Goal: Transaction & Acquisition: Download file/media

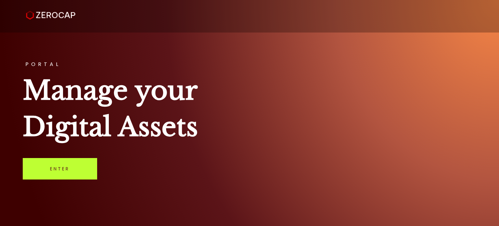
click at [55, 172] on link "Enter" at bounding box center [60, 168] width 74 height 21
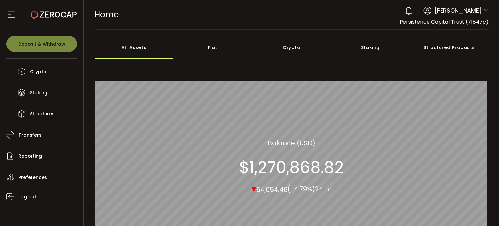
scroll to position [66, 0]
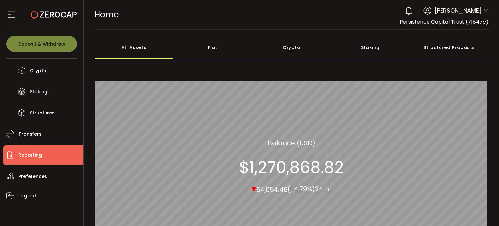
click at [31, 150] on span "Reporting" at bounding box center [30, 154] width 23 height 9
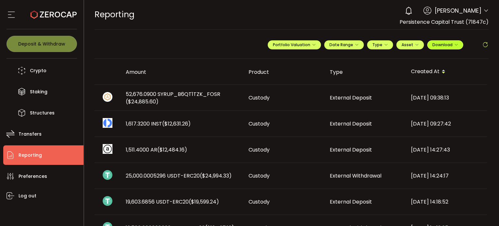
click at [449, 45] on span "Download" at bounding box center [445, 45] width 26 height 6
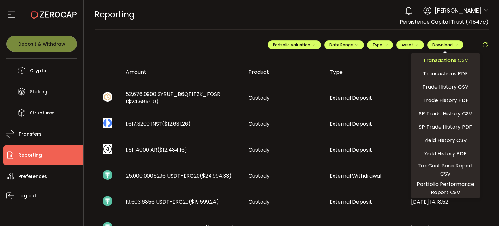
click at [442, 61] on span "Transactions CSV" at bounding box center [445, 60] width 45 height 8
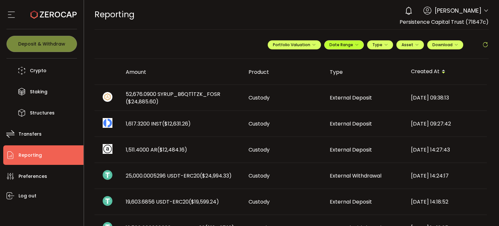
click at [345, 46] on span "Date Range" at bounding box center [343, 45] width 29 height 6
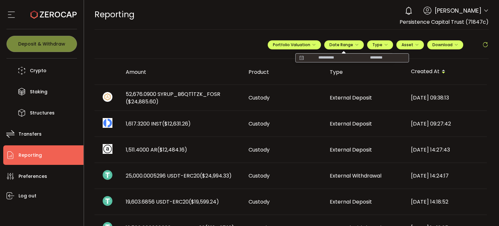
click at [322, 57] on input at bounding box center [326, 58] width 42 height 6
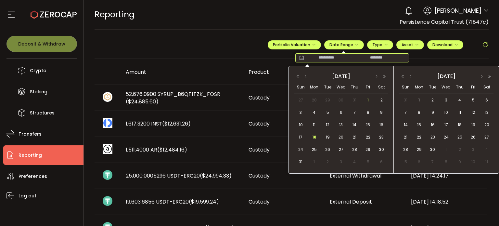
click at [367, 101] on span "1" at bounding box center [368, 100] width 8 height 8
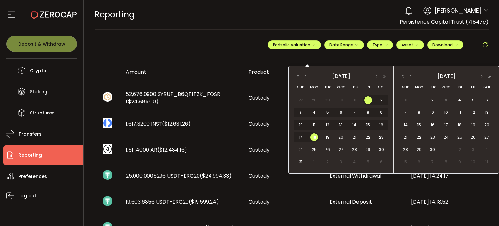
click at [314, 137] on span "18" at bounding box center [314, 137] width 8 height 8
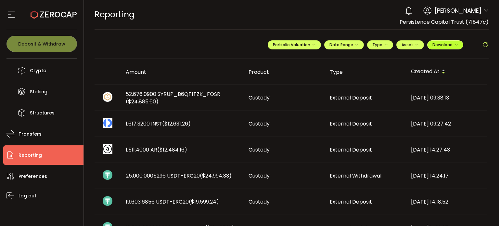
click at [450, 44] on span "Download" at bounding box center [445, 45] width 26 height 6
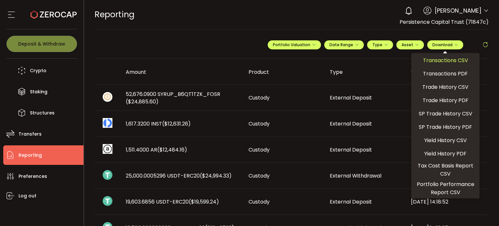
click at [439, 61] on span "Transactions CSV" at bounding box center [445, 60] width 45 height 8
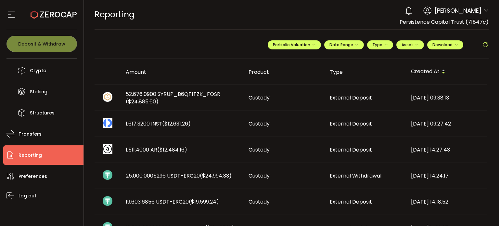
drag, startPoint x: 327, startPoint y: 33, endPoint x: 333, endPoint y: 35, distance: 6.6
click at [440, 43] on span "Download" at bounding box center [445, 45] width 26 height 6
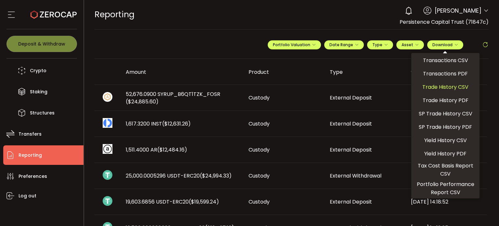
click at [439, 86] on span "Trade History CSV" at bounding box center [445, 87] width 46 height 8
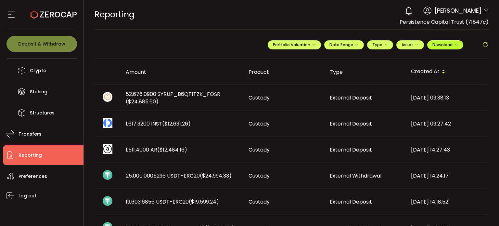
click at [448, 45] on span "Download" at bounding box center [445, 45] width 26 height 6
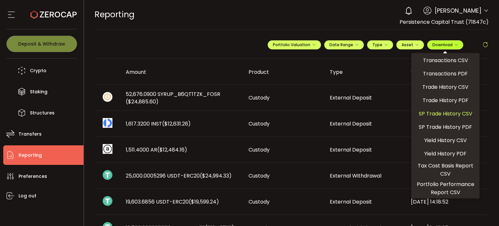
scroll to position [32, 0]
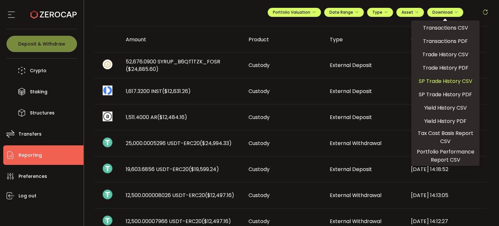
click at [435, 81] on span "SP Trade History CSV" at bounding box center [446, 81] width 54 height 8
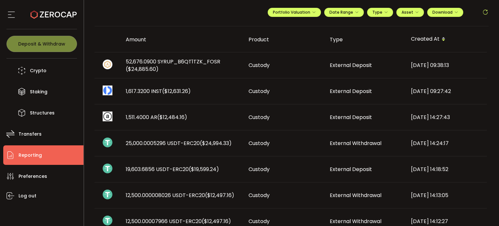
click at [347, 46] on th "Type" at bounding box center [364, 39] width 81 height 26
click at [448, 14] on span "Download" at bounding box center [445, 12] width 26 height 6
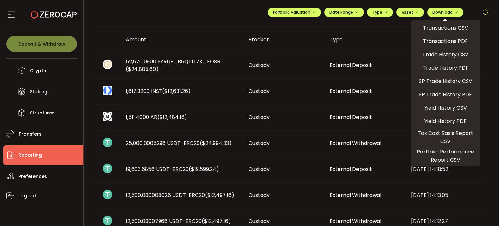
click at [443, 108] on span "Yield History CSV" at bounding box center [445, 108] width 43 height 8
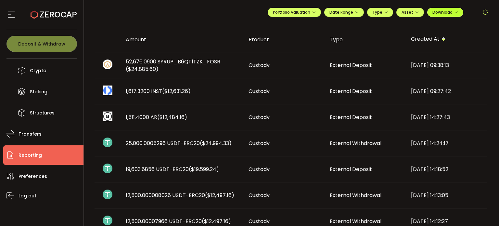
click at [448, 12] on span "Download" at bounding box center [445, 12] width 26 height 6
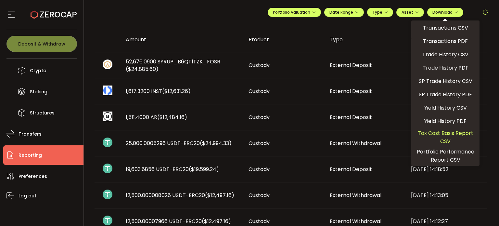
click at [433, 134] on span "Tax Cost Basis Report CSV" at bounding box center [445, 137] width 63 height 16
click at [381, 178] on td "External Deposit" at bounding box center [364, 169] width 81 height 26
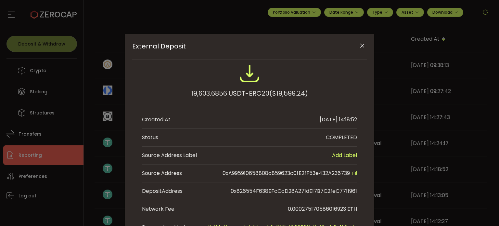
click at [435, 152] on div "External Deposit 19,603.6856 USDT-ERC20 ($19,599.24) Created At [DATE] 14:18:52…" at bounding box center [249, 113] width 499 height 226
click at [359, 46] on icon "Close" at bounding box center [362, 46] width 6 height 6
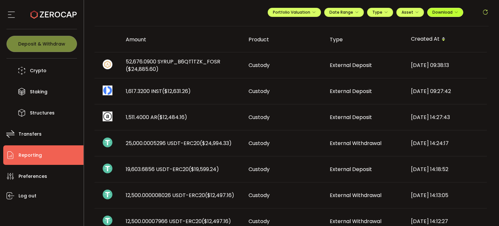
click at [446, 13] on span "Download" at bounding box center [445, 12] width 26 height 6
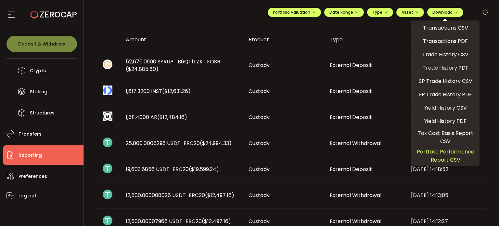
click at [435, 154] on span "Portfolio Performance Report CSV" at bounding box center [445, 155] width 63 height 16
